Goal: Information Seeking & Learning: Check status

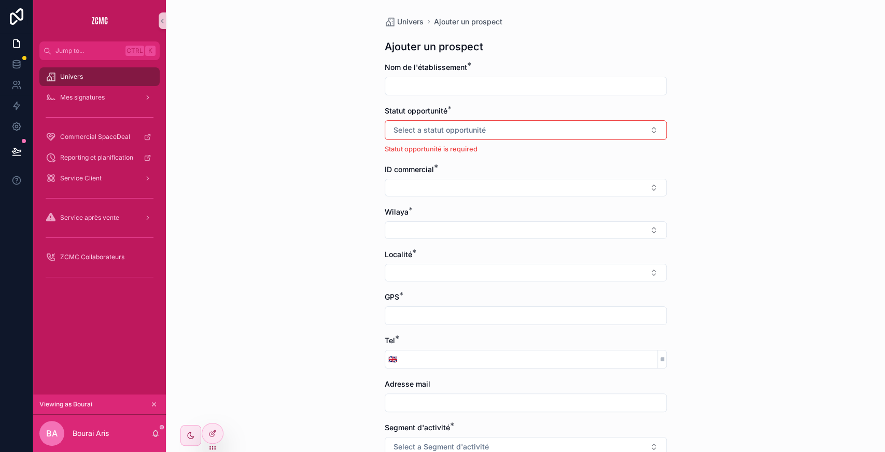
scroll to position [116, 0]
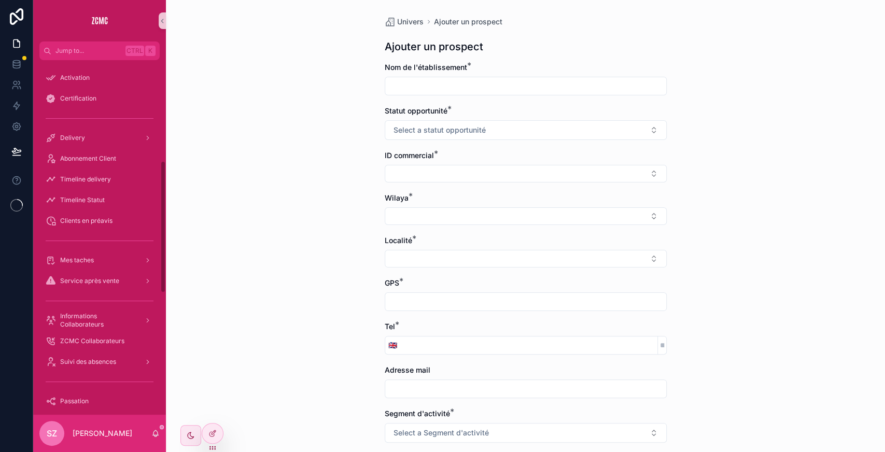
scroll to position [260, 0]
click at [95, 157] on span "Abonnement Client" at bounding box center [88, 161] width 56 height 8
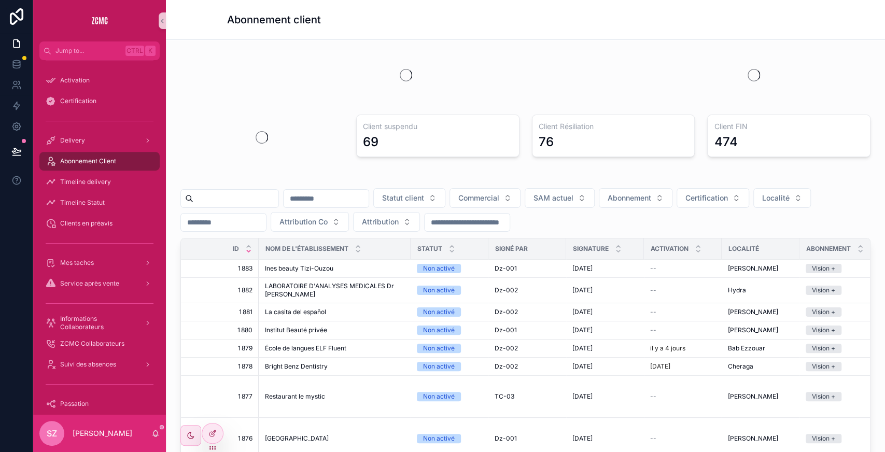
click at [243, 196] on input "scrollable content" at bounding box center [235, 198] width 85 height 15
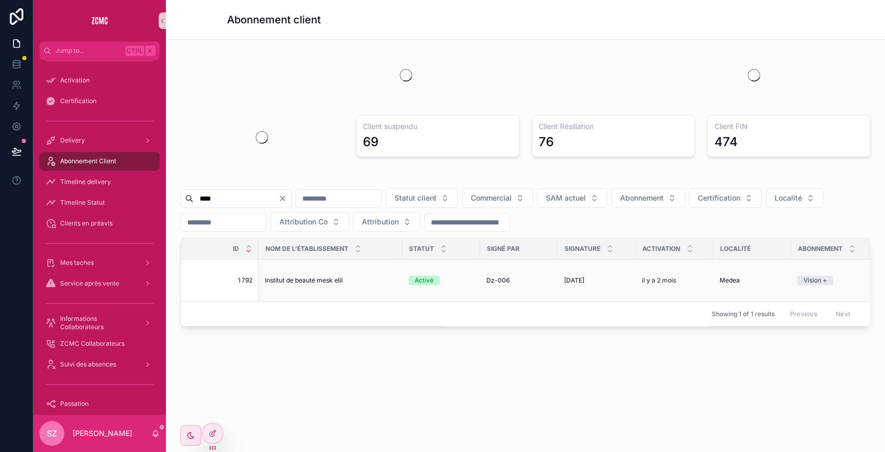
scroll to position [0, 233]
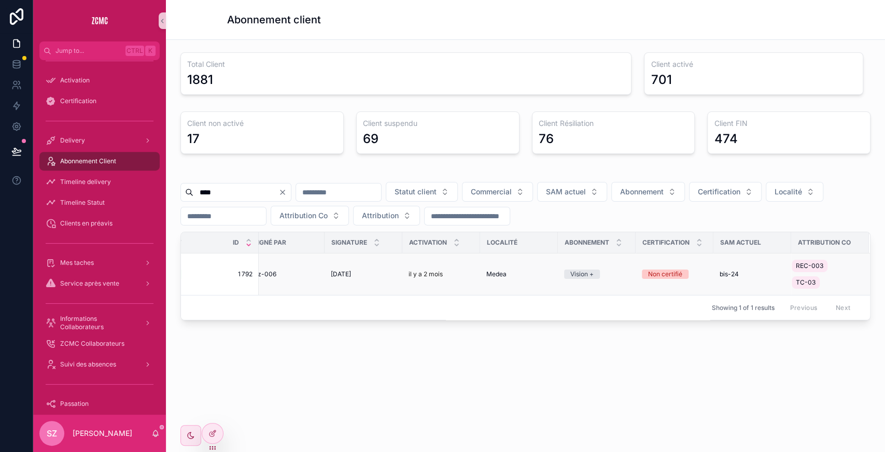
type input "****"
click at [370, 270] on div "[DATE] [DATE]" at bounding box center [363, 274] width 65 height 8
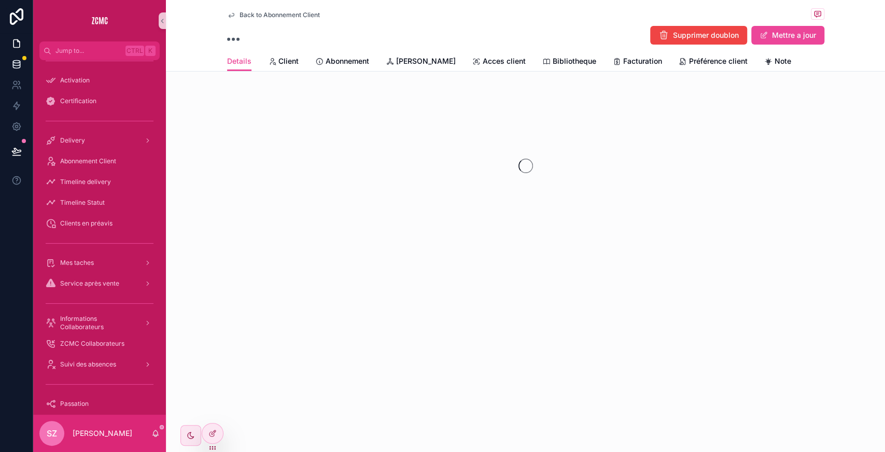
click at [16, 64] on icon at bounding box center [16, 64] width 10 height 10
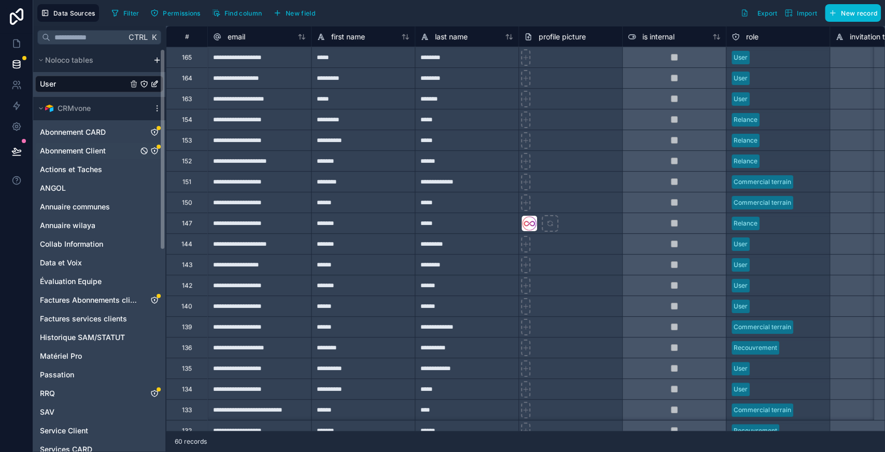
click at [93, 151] on span "Abonnement Client" at bounding box center [73, 151] width 66 height 10
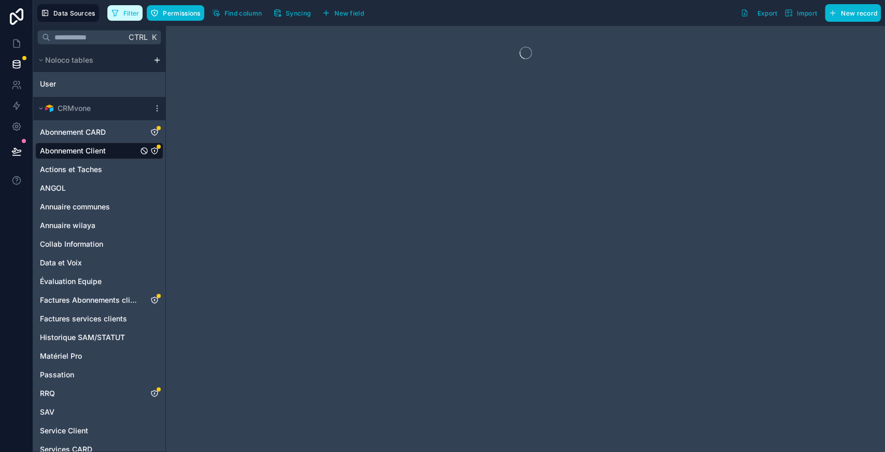
click at [131, 12] on span "Filter" at bounding box center [131, 13] width 16 height 8
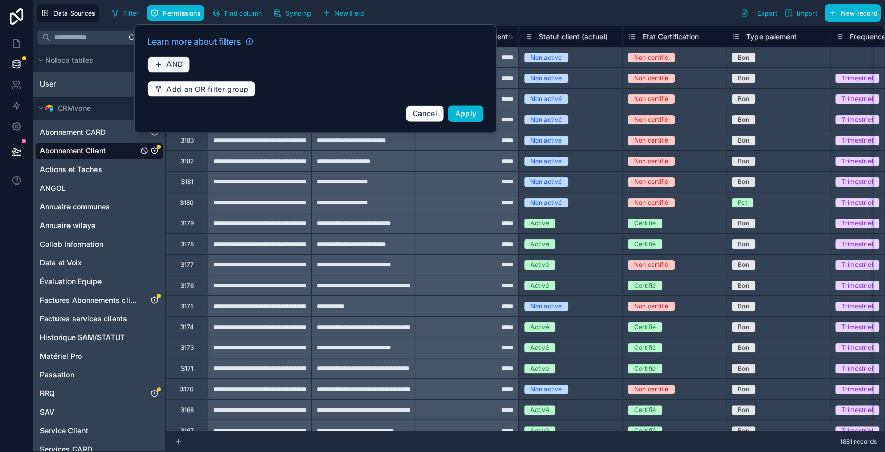
click at [177, 60] on span "AND" at bounding box center [174, 64] width 17 height 9
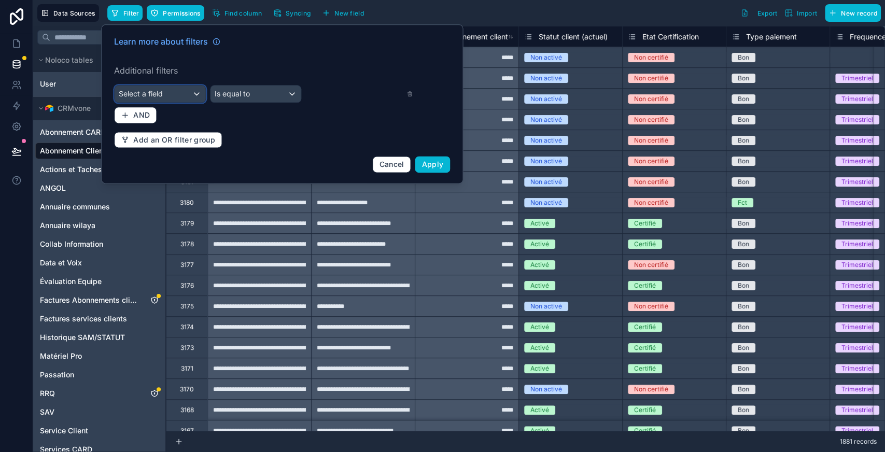
click at [176, 97] on div "Select a field" at bounding box center [160, 93] width 91 height 17
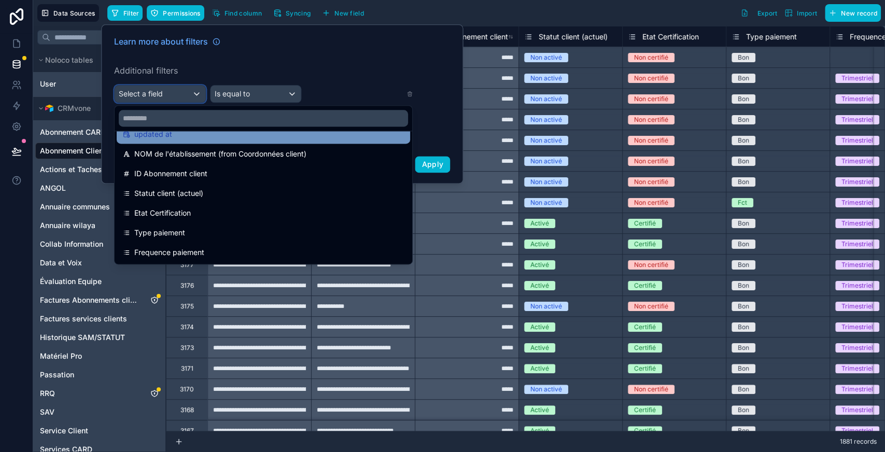
scroll to position [68, 0]
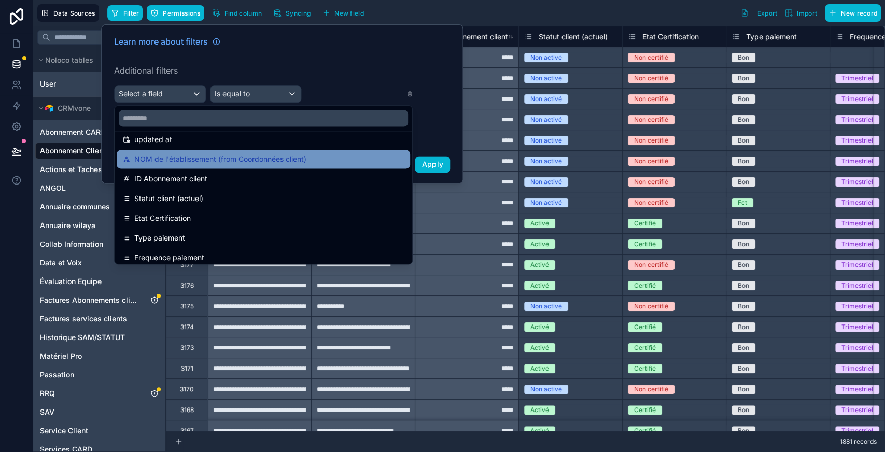
click at [177, 168] on div "NOM de l'établissement (from Coordonnées client)" at bounding box center [263, 159] width 293 height 19
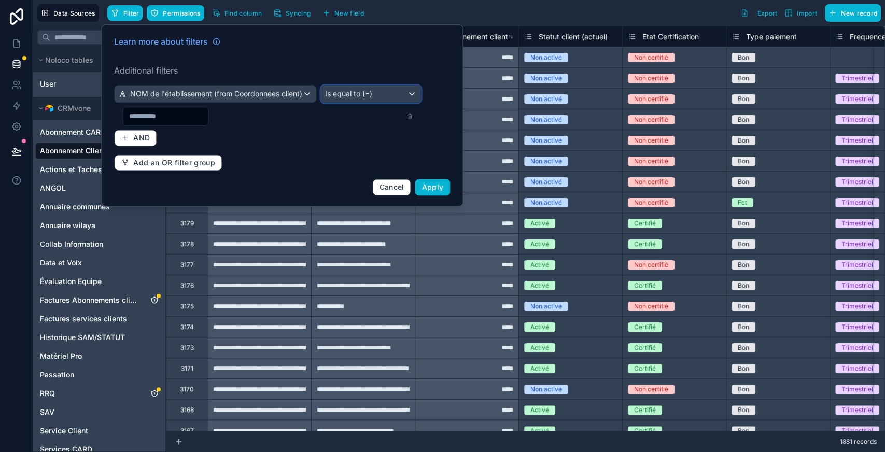
click at [333, 95] on span "Is equal to (=)" at bounding box center [348, 94] width 47 height 10
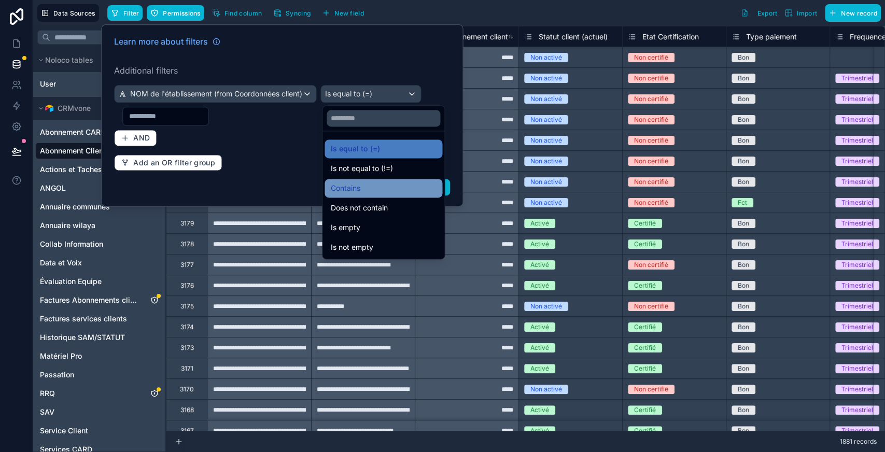
click at [343, 187] on span "Contains" at bounding box center [346, 188] width 30 height 12
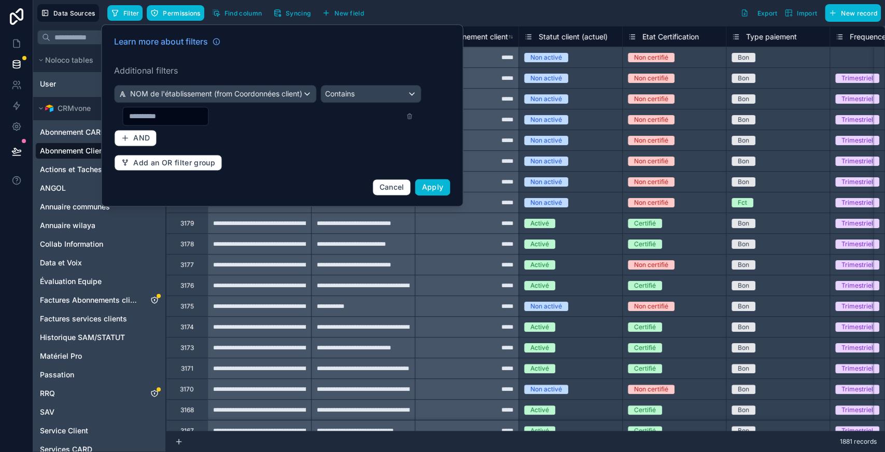
click at [195, 116] on input "text" at bounding box center [165, 116] width 85 height 15
type input "*"
click at [197, 93] on span "NOM de l'établissement (from Coordonnées client)" at bounding box center [216, 94] width 172 height 10
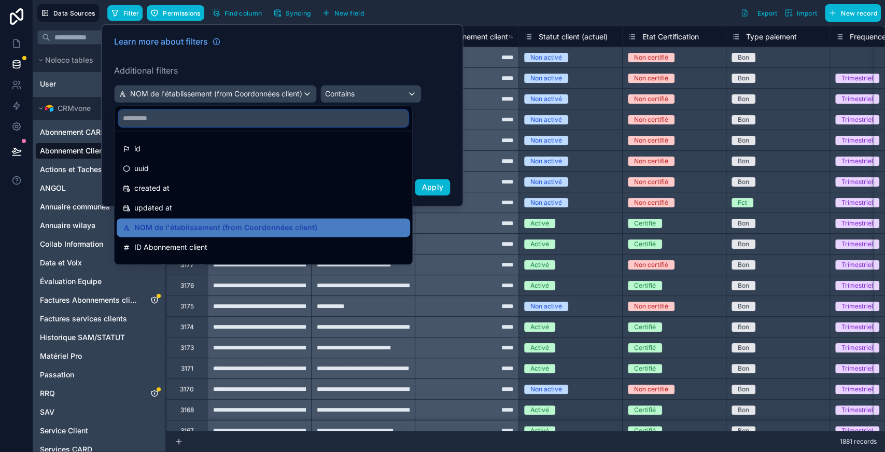
click at [182, 116] on input "text" at bounding box center [263, 118] width 289 height 17
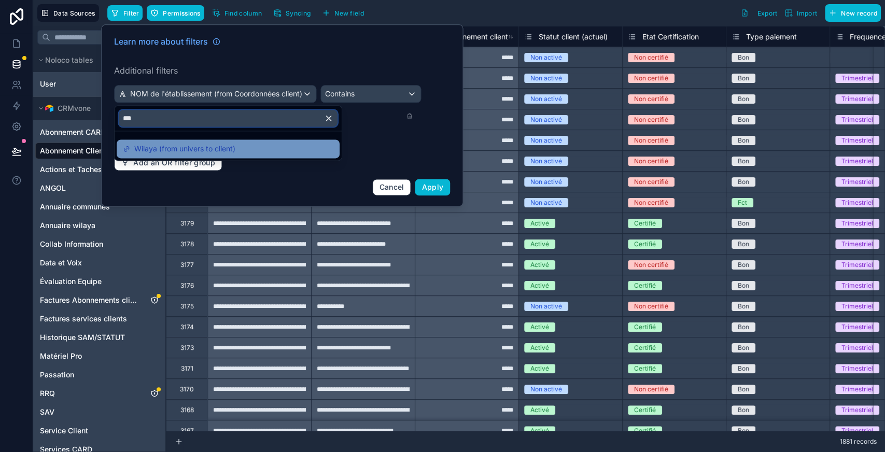
type input "***"
click at [187, 147] on span "Wilaya (from univers to client)" at bounding box center [184, 148] width 101 height 12
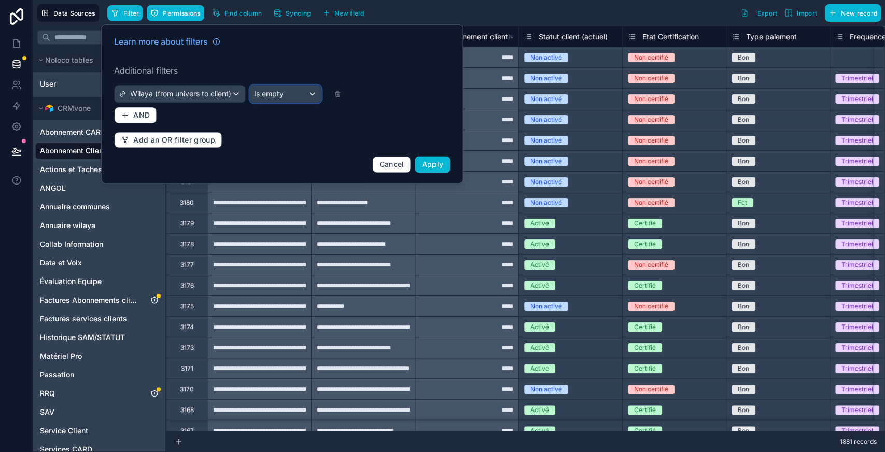
click at [295, 86] on div "Is empty" at bounding box center [285, 93] width 71 height 17
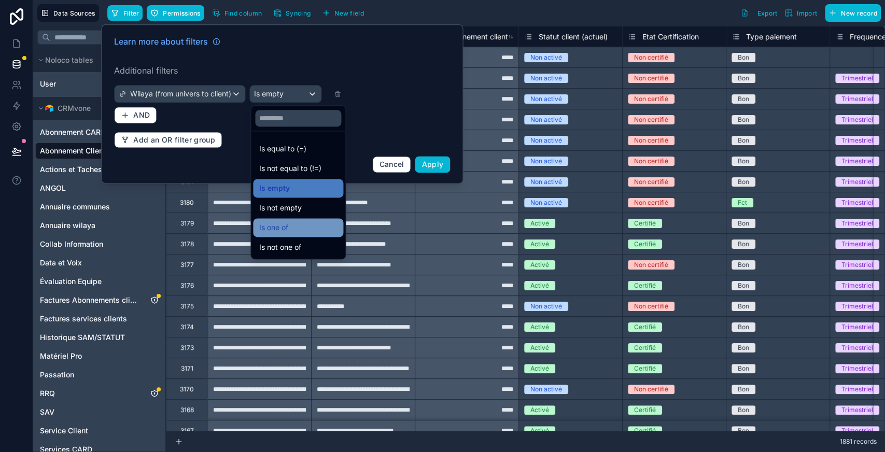
click at [279, 228] on span "Is one of" at bounding box center [273, 227] width 29 height 12
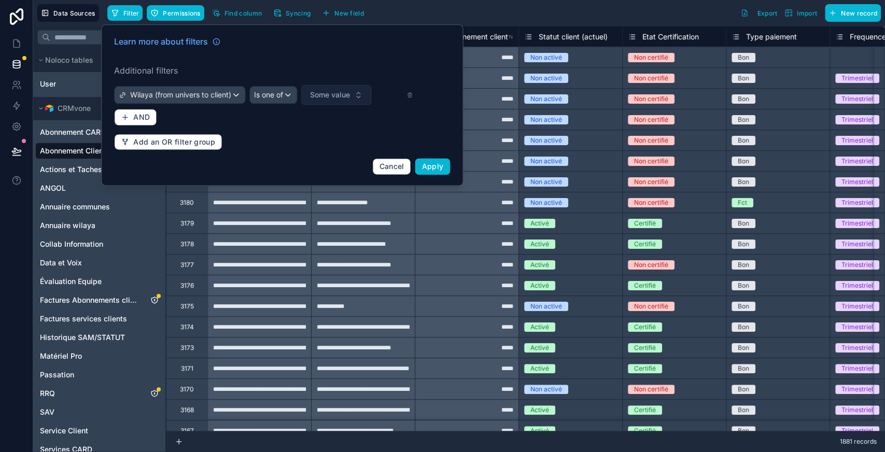
click at [343, 98] on span "Some value" at bounding box center [330, 95] width 40 height 10
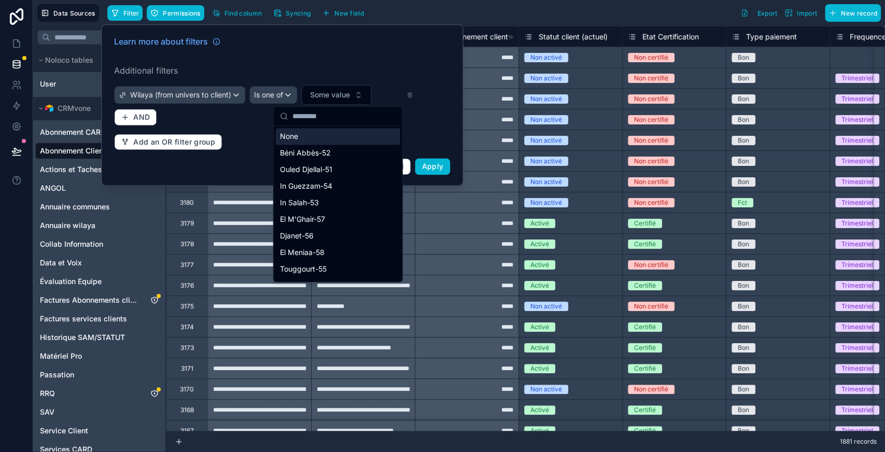
click at [319, 117] on input "text" at bounding box center [344, 116] width 104 height 19
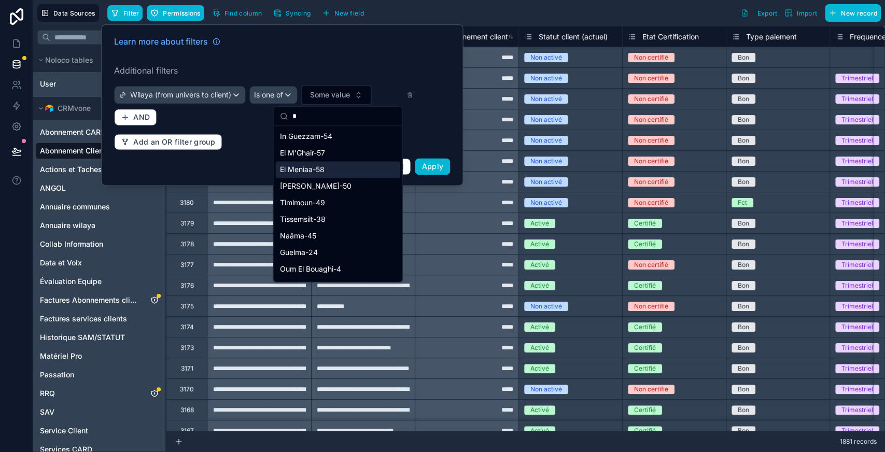
scroll to position [147, 0]
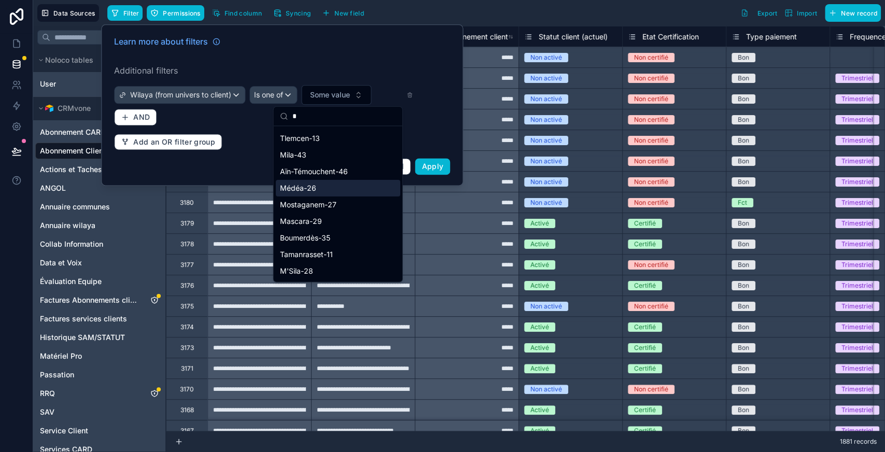
type input "*"
click at [319, 187] on div "Médéa-26" at bounding box center [338, 188] width 124 height 17
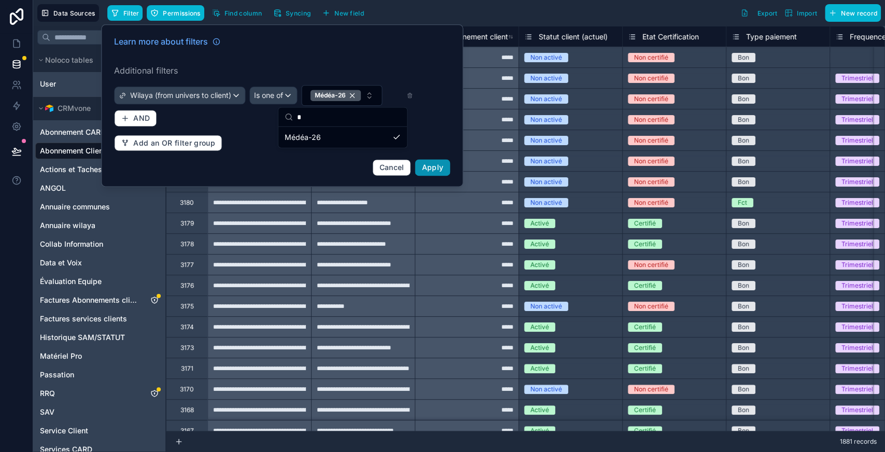
scroll to position [0, 0]
click at [430, 165] on span "Apply" at bounding box center [433, 167] width 22 height 9
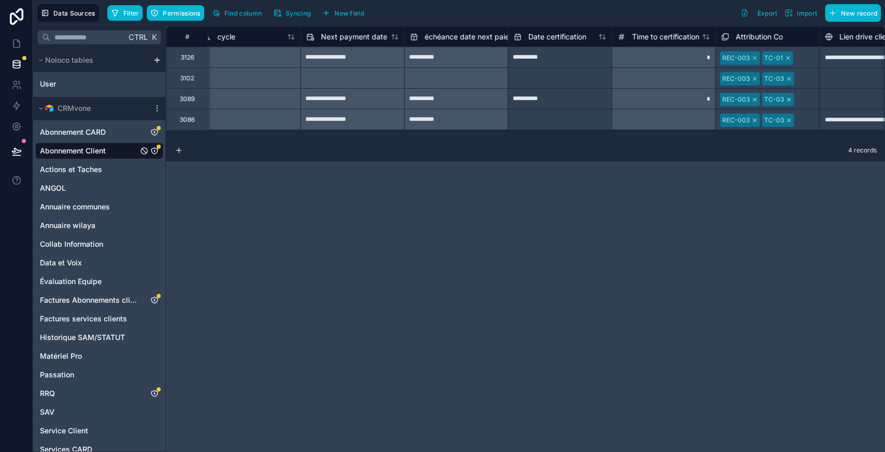
scroll to position [0, 1495]
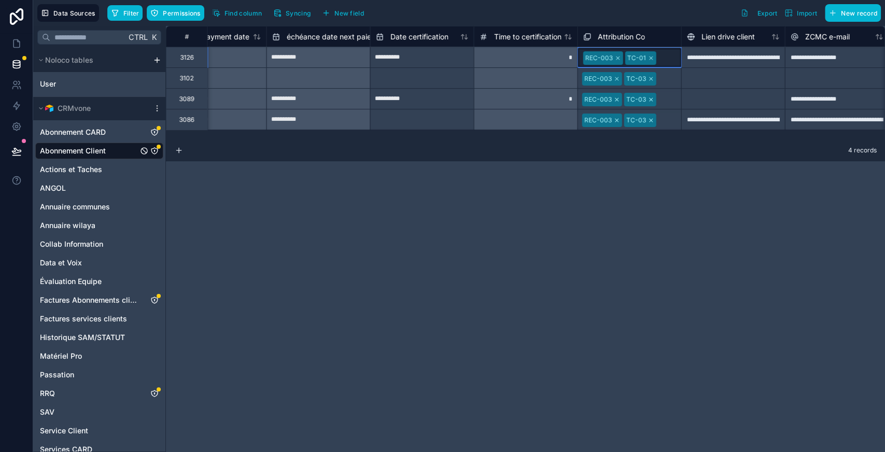
click at [663, 56] on div "REC-003 TC-01" at bounding box center [629, 57] width 103 height 19
drag, startPoint x: 678, startPoint y: 67, endPoint x: 677, endPoint y: 128, distance: 61.2
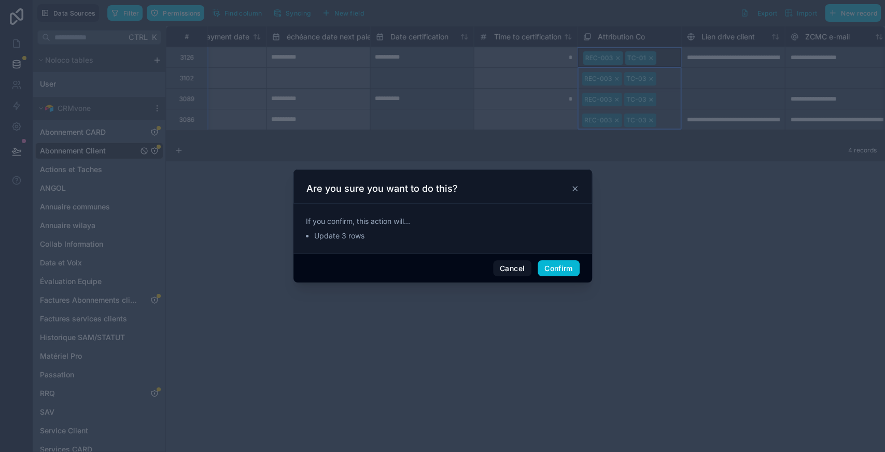
click at [660, 53] on div at bounding box center [442, 226] width 885 height 452
click at [567, 273] on button "Confirm" at bounding box center [557, 268] width 41 height 17
